Goal: Transaction & Acquisition: Purchase product/service

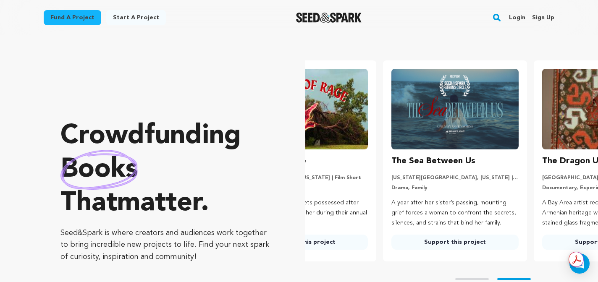
scroll to position [0, 157]
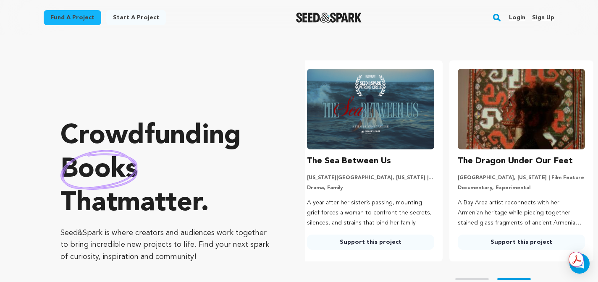
click at [70, 16] on link "Fund a project" at bounding box center [73, 17] width 58 height 15
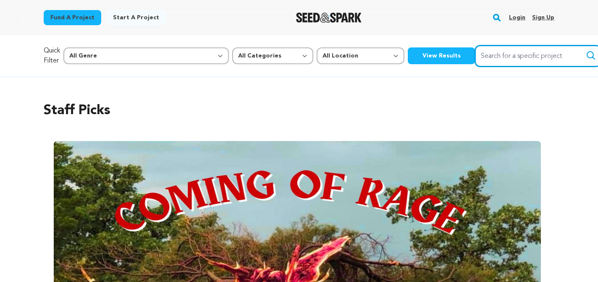
click at [475, 56] on input "Search for a specific project" at bounding box center [538, 55] width 126 height 21
type input "pick me up"
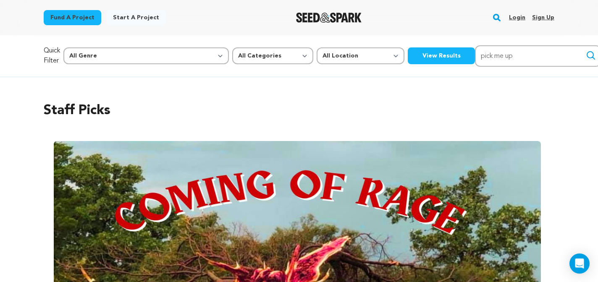
click at [587, 57] on icon "submit" at bounding box center [591, 56] width 8 height 8
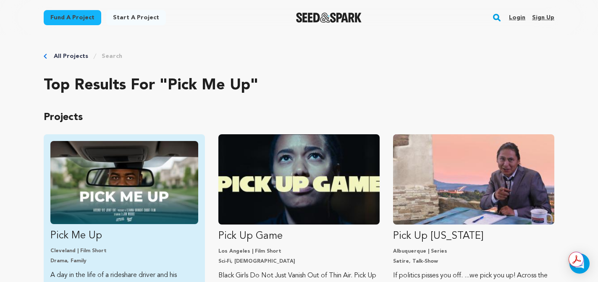
click at [149, 232] on p "Pick Me Up" at bounding box center [124, 235] width 148 height 13
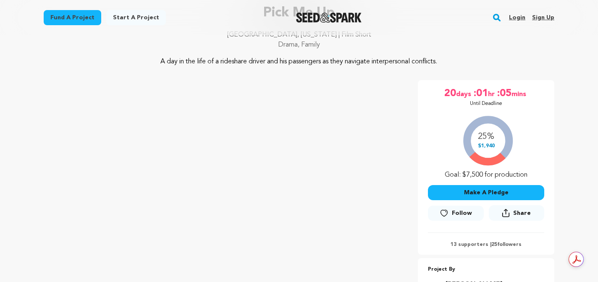
scroll to position [77, 0]
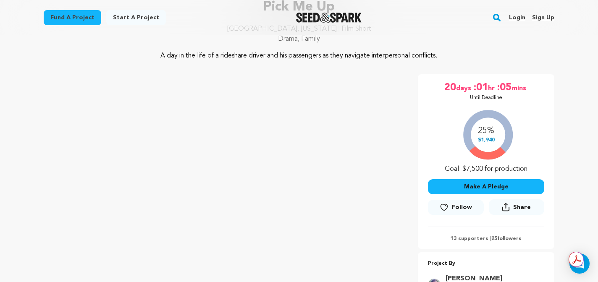
click at [472, 187] on button "Make A Pledge" at bounding box center [486, 186] width 116 height 15
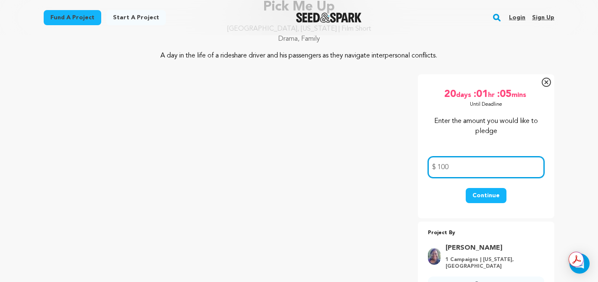
type input "100"
click at [489, 192] on button "Continue" at bounding box center [486, 195] width 41 height 15
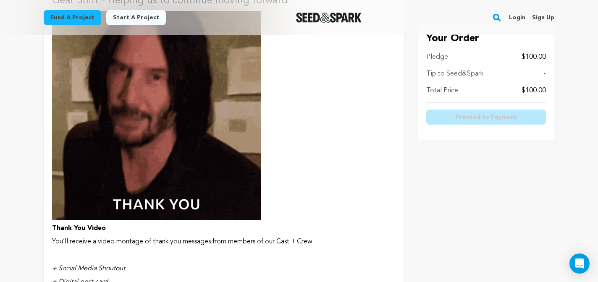
click at [356, 144] on button "$100 or more Gear Shift - Helping us to continue moving forward Thank You Video…" at bounding box center [224, 149] width 361 height 354
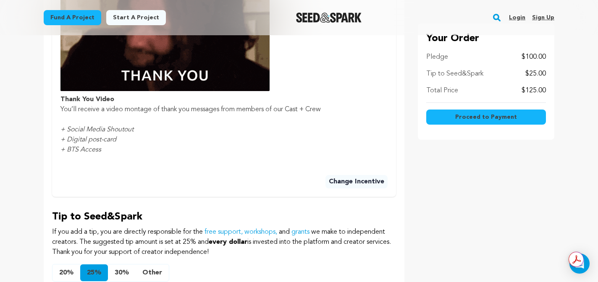
scroll to position [495, 0]
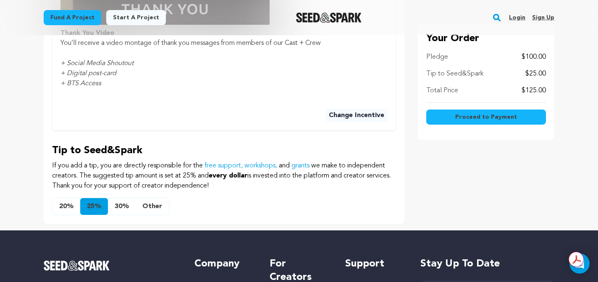
click at [160, 207] on button "Other" at bounding box center [152, 206] width 33 height 17
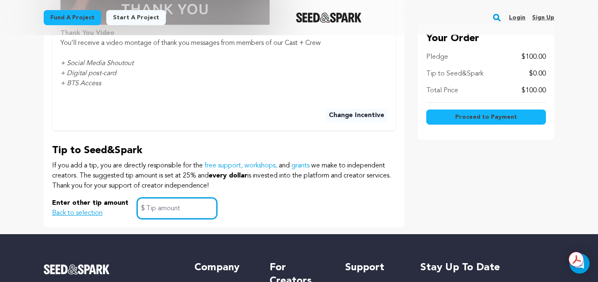
click at [162, 211] on input "text" at bounding box center [177, 208] width 80 height 21
type input "0"
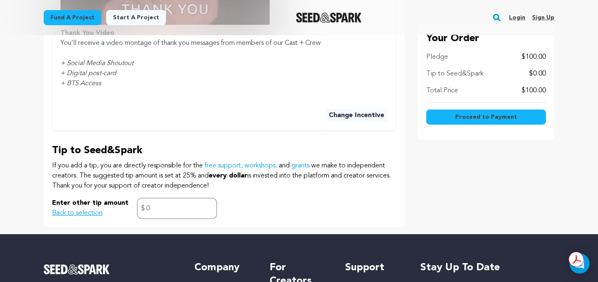
click at [258, 209] on div "Enter other tip amount Back to selection 0 $" at bounding box center [224, 208] width 344 height 21
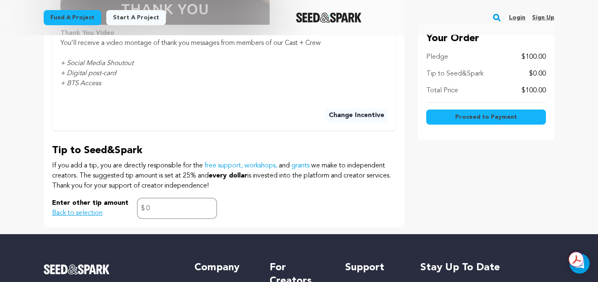
click at [470, 113] on span "Proceed to Payment" at bounding box center [486, 117] width 62 height 8
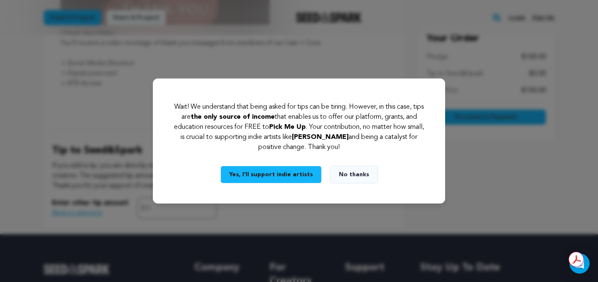
click at [344, 172] on button "No thanks" at bounding box center [354, 175] width 48 height 18
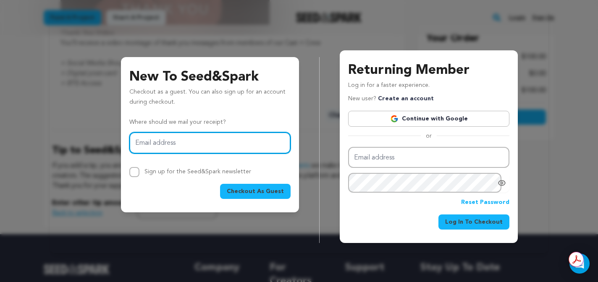
click at [214, 144] on input "Email address" at bounding box center [209, 142] width 161 height 21
type input "setawatch1239@gmail.com"
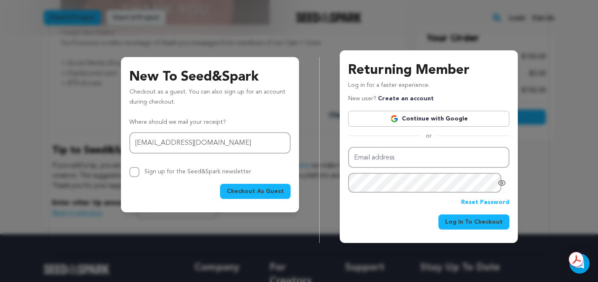
click at [252, 191] on span "Checkout As Guest" at bounding box center [255, 191] width 57 height 8
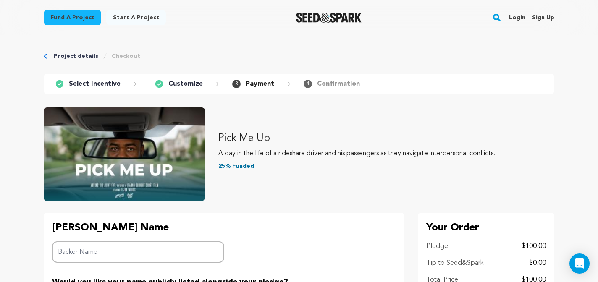
scroll to position [60, 0]
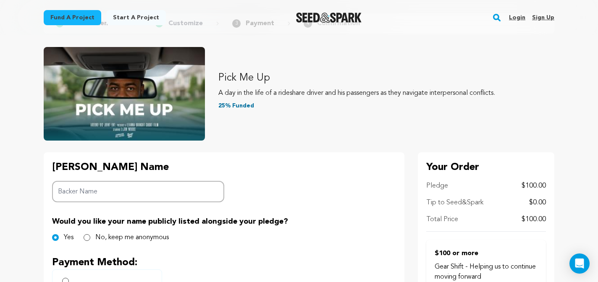
click at [196, 191] on input "Backer Name" at bounding box center [138, 191] width 172 height 21
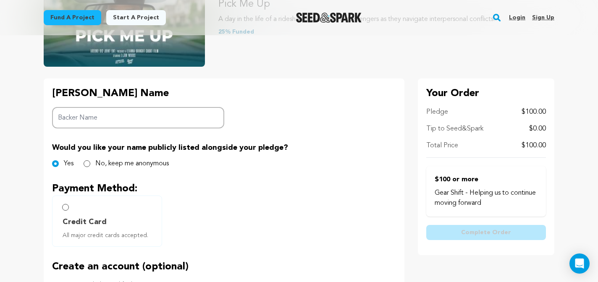
scroll to position [122, 0]
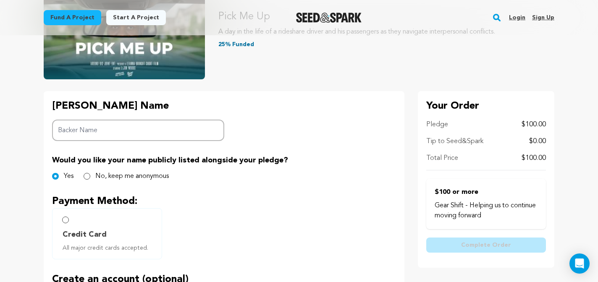
click at [186, 131] on input "Backer Name" at bounding box center [138, 130] width 172 height 21
type input "[PERSON_NAME]"
click at [320, 120] on div "[PERSON_NAME] Name Backer Name [PERSON_NAME] Would you like your name publicly …" at bounding box center [224, 251] width 361 height 320
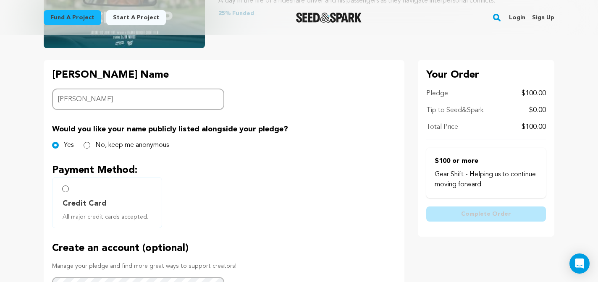
scroll to position [211, 0]
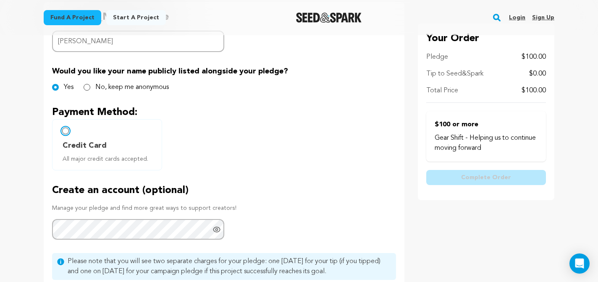
click at [65, 129] on input "Credit Card All major credit cards accepted." at bounding box center [65, 131] width 7 height 7
radio input "false"
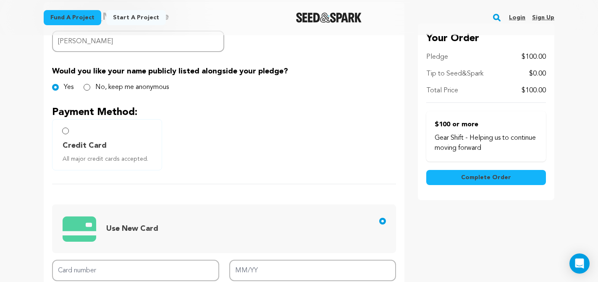
click at [97, 225] on span "Use New Card" at bounding box center [226, 229] width 326 height 34
click at [379, 225] on input "Use New Card" at bounding box center [382, 221] width 7 height 7
click at [116, 223] on span "Use New Card" at bounding box center [132, 229] width 52 height 12
click at [379, 223] on input "Use New Card" at bounding box center [382, 221] width 7 height 7
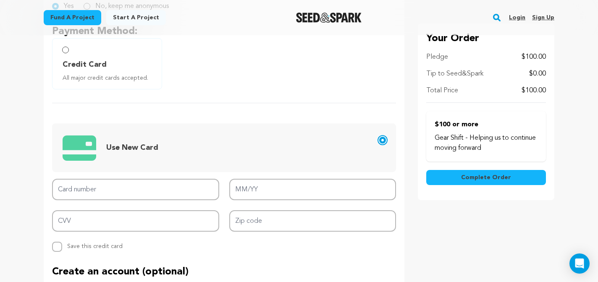
scroll to position [302, 0]
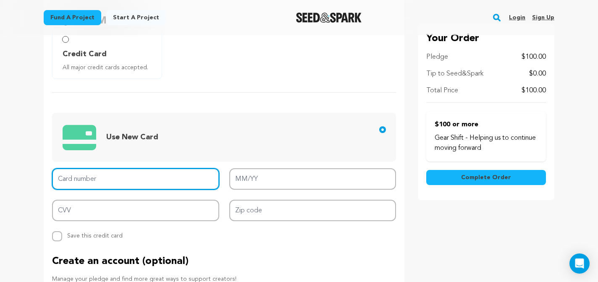
click at [126, 181] on input "Card number" at bounding box center [135, 178] width 167 height 21
type input "[CREDIT_CARD_NUMBER]"
type input "11/27"
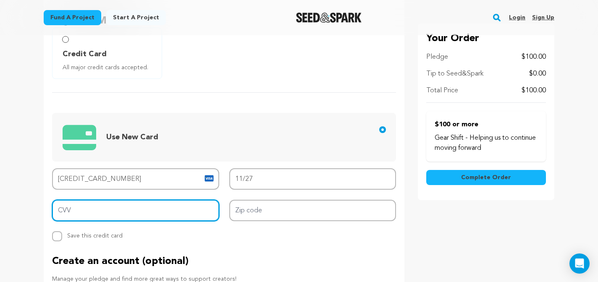
click at [95, 212] on input "CVV" at bounding box center [135, 210] width 167 height 21
type input "629"
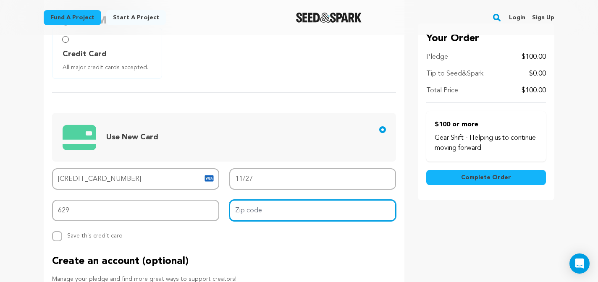
click at [242, 217] on input "Zip code" at bounding box center [312, 210] width 167 height 21
type input "33844"
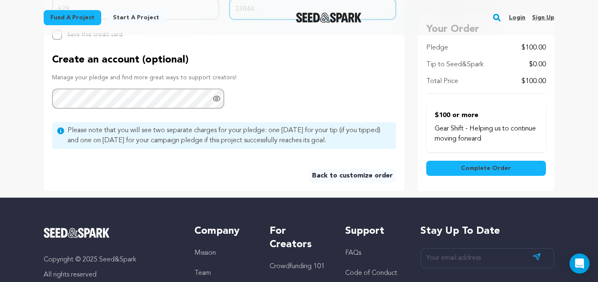
scroll to position [505, 0]
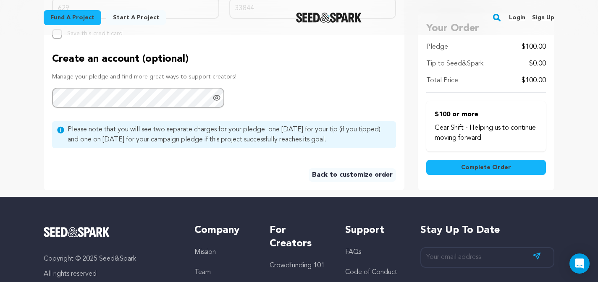
click at [481, 165] on span "Complete Order" at bounding box center [486, 167] width 50 height 8
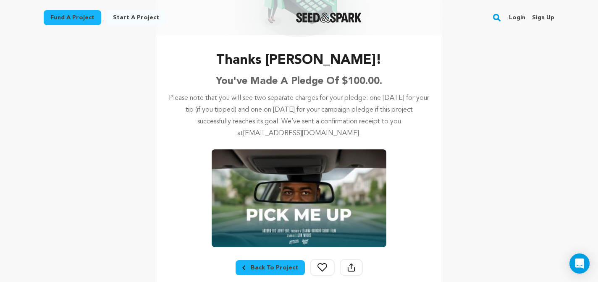
scroll to position [134, 0]
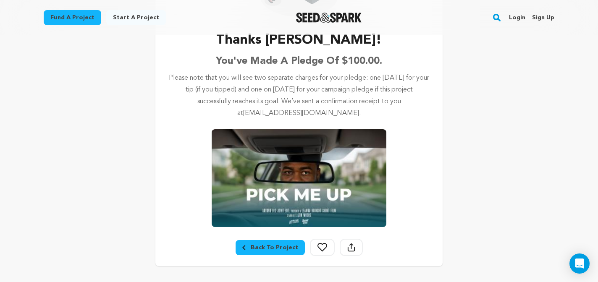
click at [280, 248] on div "Back To Project" at bounding box center [270, 248] width 56 height 8
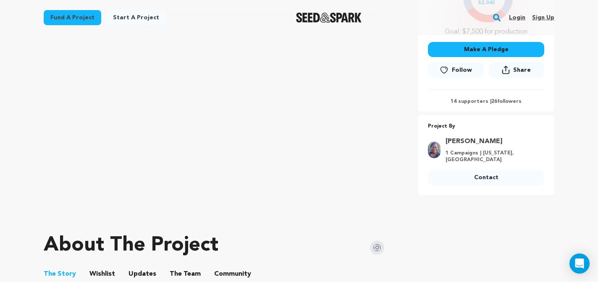
scroll to position [207, 0]
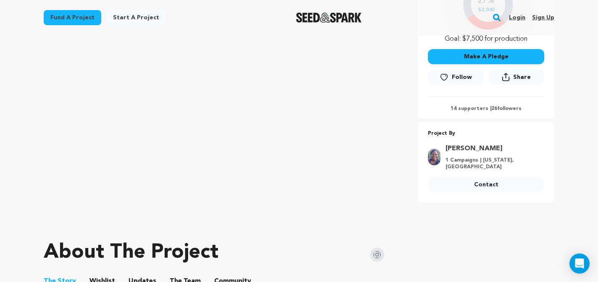
click at [461, 110] on p "14 supporters | 26 followers" at bounding box center [486, 108] width 116 height 7
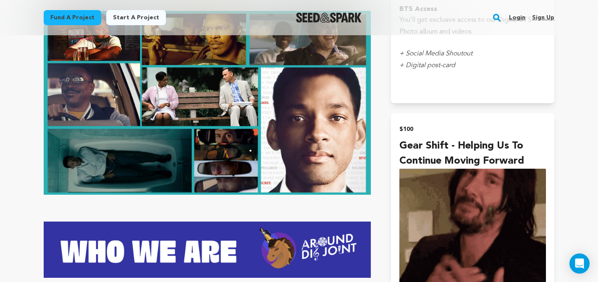
scroll to position [1213, 0]
